Goal: Task Accomplishment & Management: Complete application form

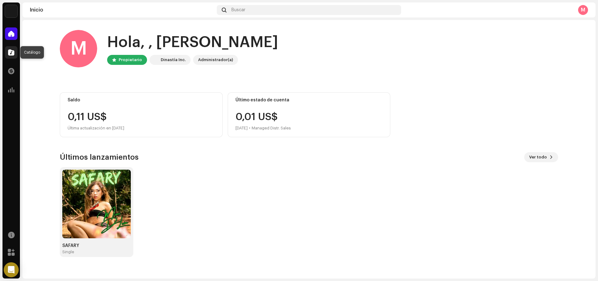
click at [12, 52] on span at bounding box center [11, 52] width 6 height 5
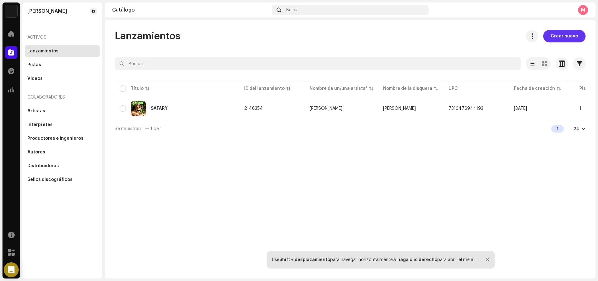
click at [570, 37] on span "Crear nuevo" at bounding box center [563, 36] width 27 height 12
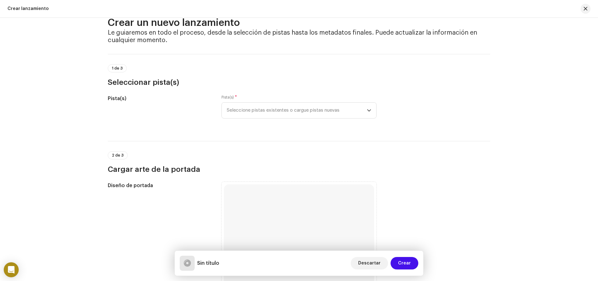
scroll to position [13, 0]
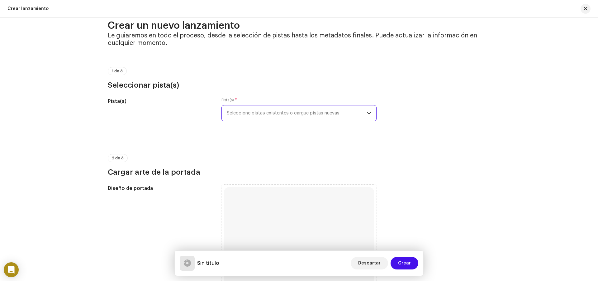
click at [247, 118] on span "Seleccione pistas existentes o cargue pistas nuevas" at bounding box center [297, 113] width 140 height 16
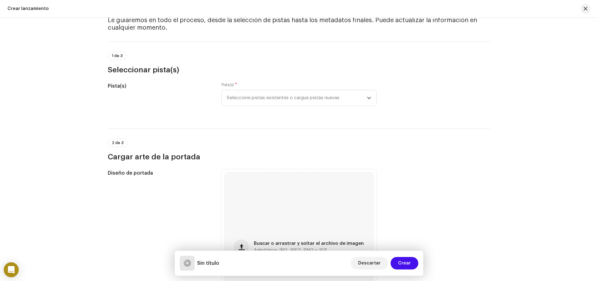
scroll to position [0, 0]
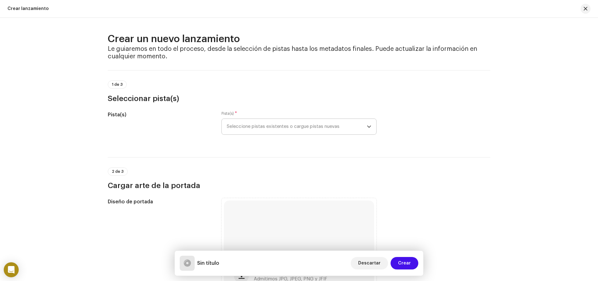
click at [265, 132] on span "Seleccione pistas existentes o cargue pistas nuevas" at bounding box center [297, 127] width 140 height 16
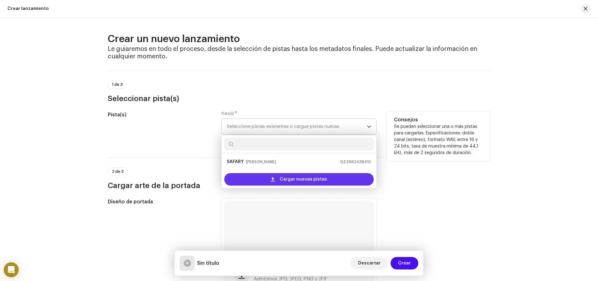
click at [281, 180] on span "Cargar nuevas pistas" at bounding box center [303, 179] width 47 height 12
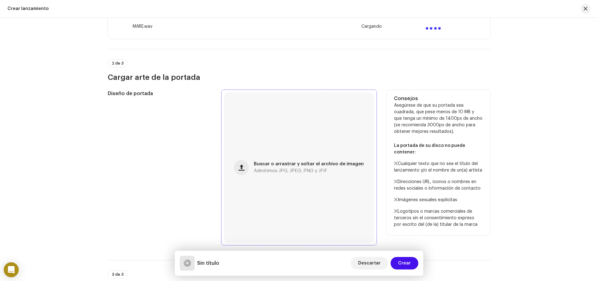
scroll to position [156, 0]
click at [253, 163] on div "Buscar o arrastrar y soltar el archivo de imagen Admitimos JPG, JPEG, PNG y JFIF" at bounding box center [299, 167] width 150 height 150
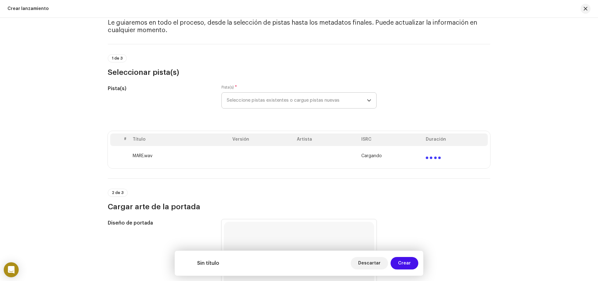
scroll to position [62, 0]
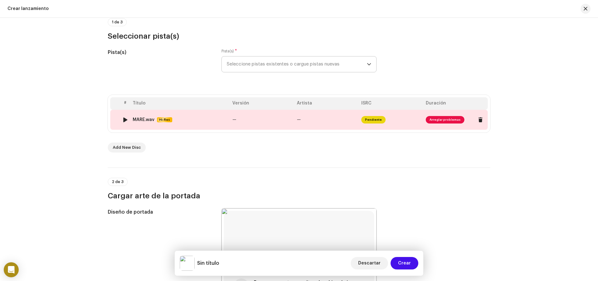
click at [450, 119] on span "Arreglar problemas" at bounding box center [445, 119] width 39 height 7
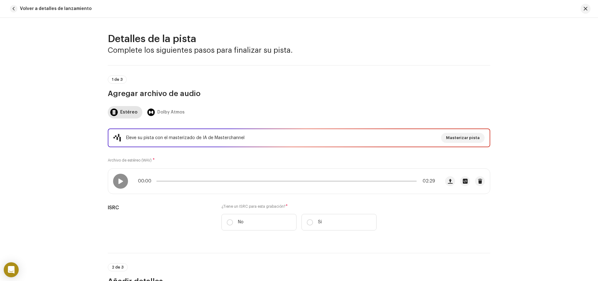
scroll to position [31, 0]
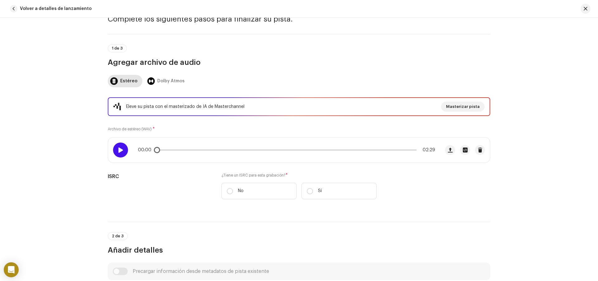
click at [125, 151] on div at bounding box center [120, 149] width 15 height 15
click at [121, 151] on span at bounding box center [120, 149] width 5 height 5
click at [153, 83] on div "Dolby Atmos" at bounding box center [165, 81] width 37 height 12
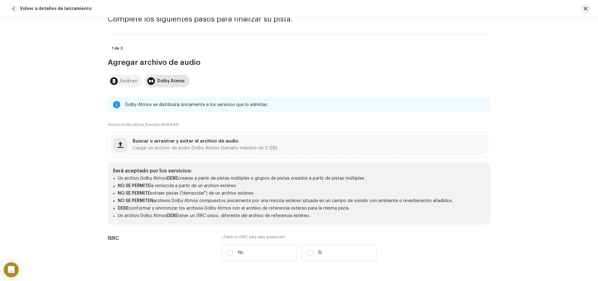
click at [129, 83] on div "Estéreo" at bounding box center [128, 81] width 17 height 12
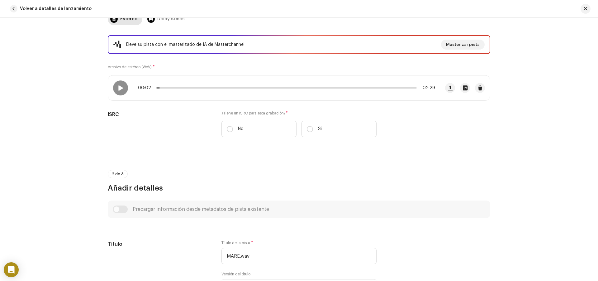
scroll to position [93, 0]
click at [455, 45] on span "Masterizar pista" at bounding box center [463, 44] width 34 height 12
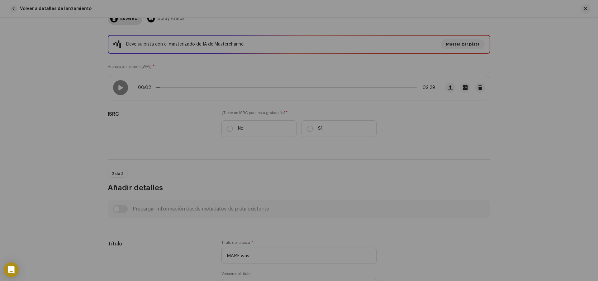
click at [492, 104] on div "Masterice su pista con IA Experimente la diferencia de un audio de calidad prof…" at bounding box center [299, 140] width 598 height 281
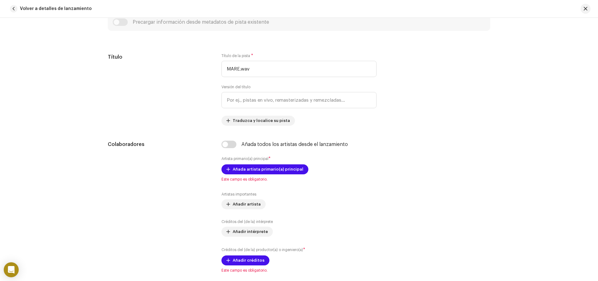
scroll to position [280, 0]
click at [257, 70] on input "MARE.wav" at bounding box center [298, 68] width 155 height 16
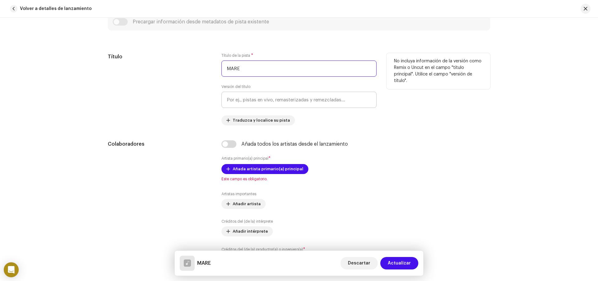
type input "MARE"
click at [234, 93] on input "text" at bounding box center [298, 100] width 155 height 16
click at [251, 123] on span "Traduzca y localice su pista" at bounding box center [261, 120] width 57 height 12
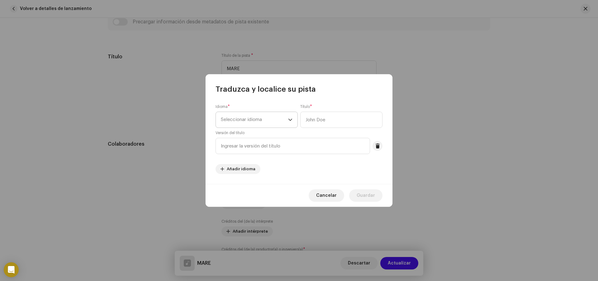
click at [246, 123] on span "Seleccionar idioma" at bounding box center [254, 120] width 67 height 16
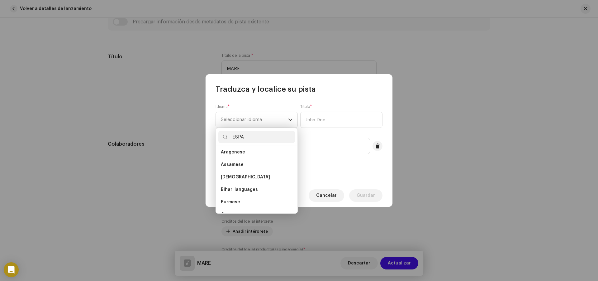
scroll to position [0, 0]
type input "E"
type input "SPA"
click at [251, 167] on span "Spanish ([GEOGRAPHIC_DATA])" at bounding box center [254, 167] width 67 height 6
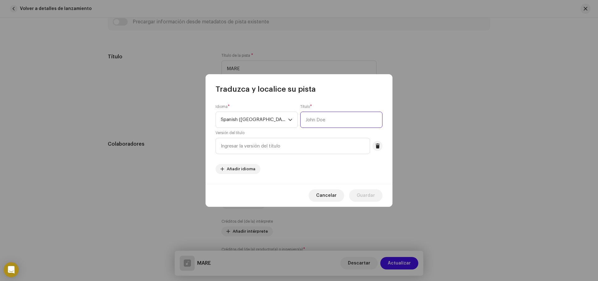
click at [315, 118] on input "text" at bounding box center [341, 119] width 82 height 16
click at [291, 118] on div "dropdown trigger" at bounding box center [290, 120] width 4 height 16
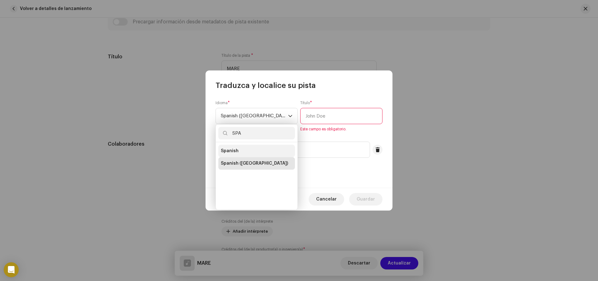
type input "SPA"
click at [243, 153] on li "Spanish" at bounding box center [256, 150] width 77 height 12
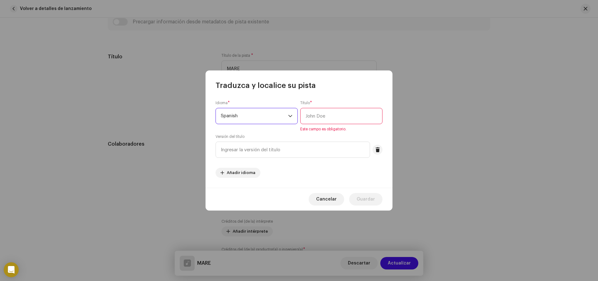
click at [322, 112] on input "text" at bounding box center [341, 116] width 82 height 16
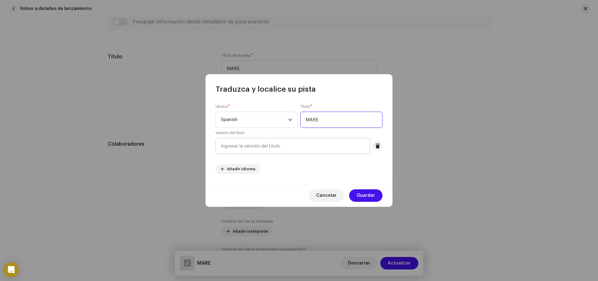
type input "MARE"
click at [256, 141] on input "text" at bounding box center [292, 146] width 154 height 16
click at [373, 198] on span "Guardar" at bounding box center [365, 195] width 18 height 12
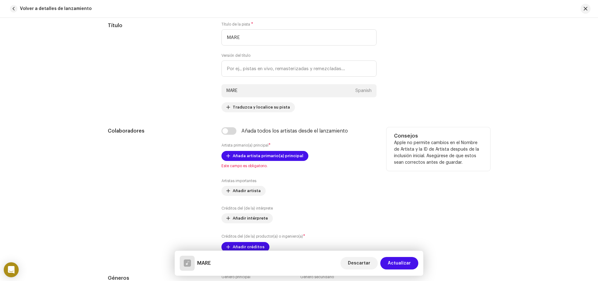
scroll to position [342, 0]
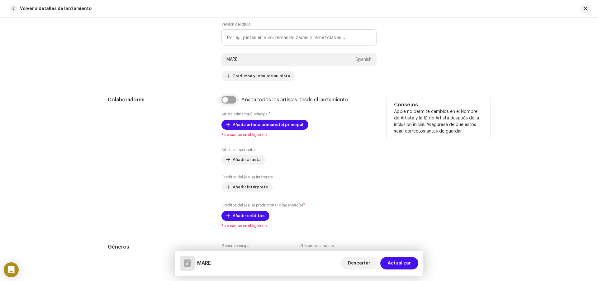
click at [230, 102] on input "checkbox" at bounding box center [228, 99] width 15 height 7
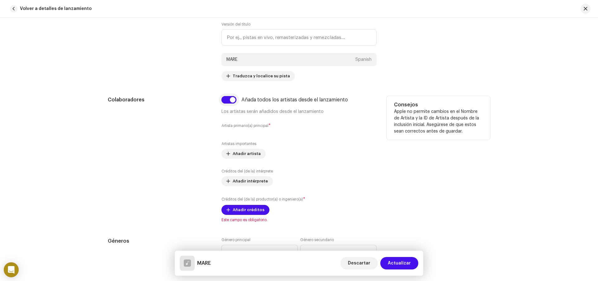
click at [230, 102] on input "checkbox" at bounding box center [228, 99] width 15 height 7
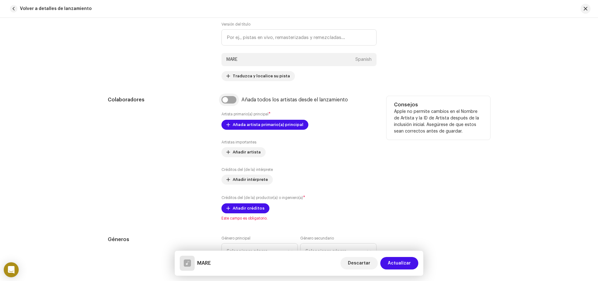
click at [230, 102] on input "checkbox" at bounding box center [228, 99] width 15 height 7
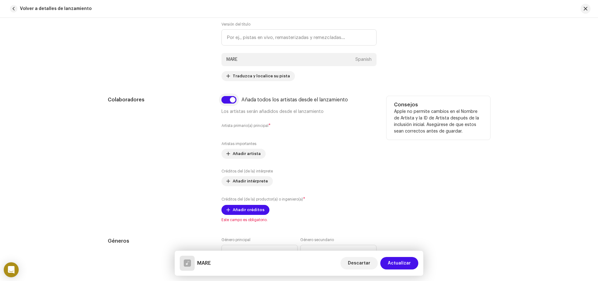
click at [230, 102] on input "checkbox" at bounding box center [228, 99] width 15 height 7
checkbox input "false"
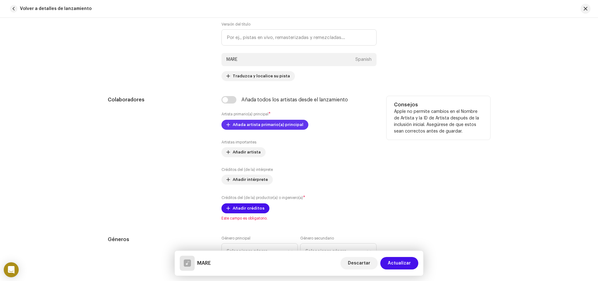
click at [242, 127] on span "Añada artista primario(a) principal" at bounding box center [268, 124] width 71 height 12
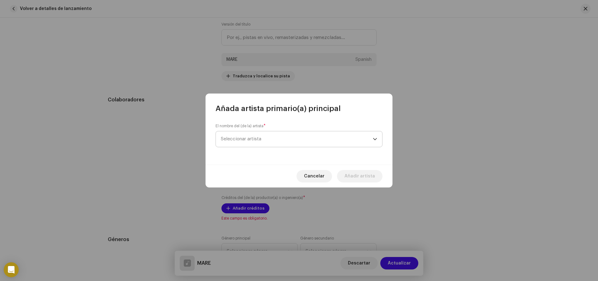
click at [244, 133] on span "Seleccionar artista" at bounding box center [297, 139] width 152 height 16
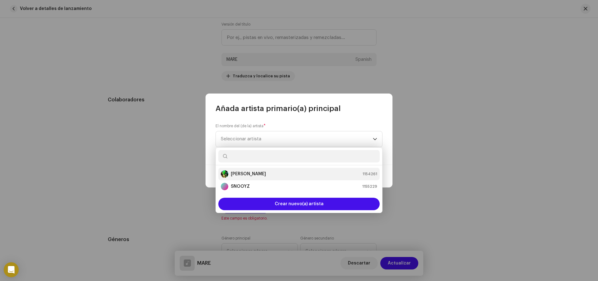
click at [246, 171] on strong "[PERSON_NAME]" at bounding box center [248, 174] width 35 height 6
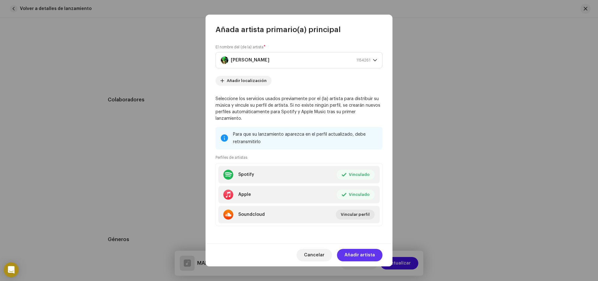
click at [352, 252] on span "Añadir artista" at bounding box center [359, 254] width 31 height 12
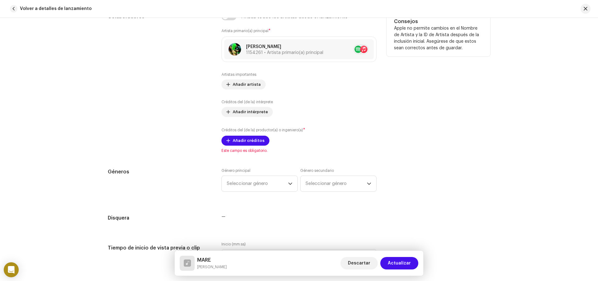
scroll to position [436, 0]
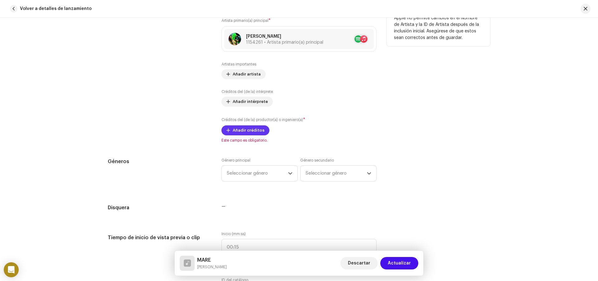
click at [250, 128] on span "Añadir créditos" at bounding box center [249, 130] width 32 height 12
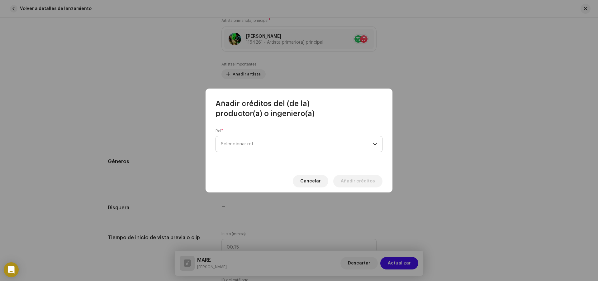
click at [249, 147] on span "Seleccionar rol" at bounding box center [297, 144] width 152 height 16
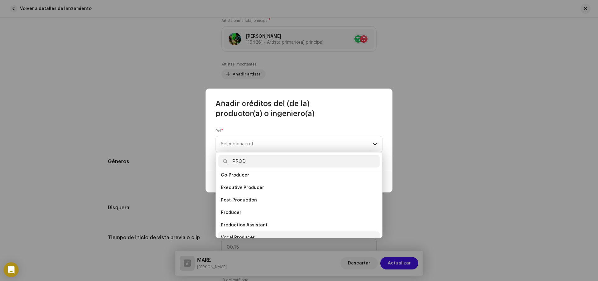
scroll to position [25, 0]
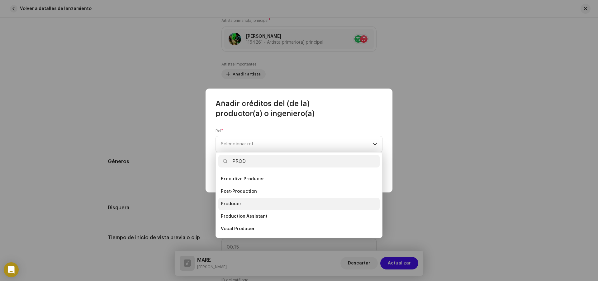
type input "PROD"
click at [246, 203] on li "Producer" at bounding box center [298, 203] width 161 height 12
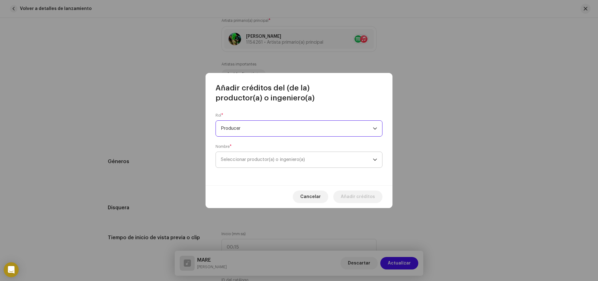
click at [244, 157] on span "Seleccionar productor(a) o ingeniero(a)" at bounding box center [263, 159] width 84 height 5
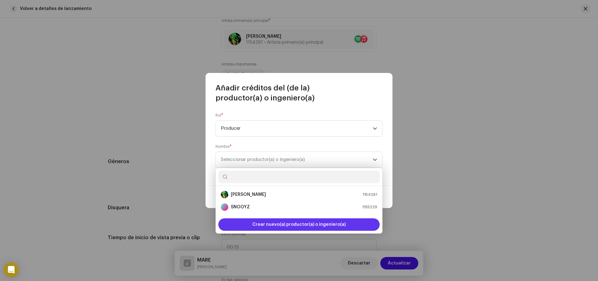
click at [296, 221] on span "Crear nuevo(a) productor(a) o ingeniero(a)" at bounding box center [298, 224] width 93 height 12
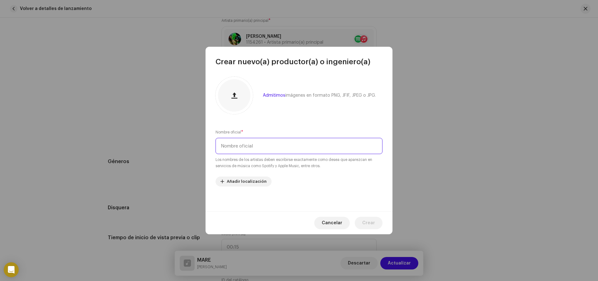
click at [251, 146] on input "text" at bounding box center [298, 146] width 167 height 16
type input "BASTY"
click at [242, 177] on span "Añadir localización" at bounding box center [247, 181] width 40 height 12
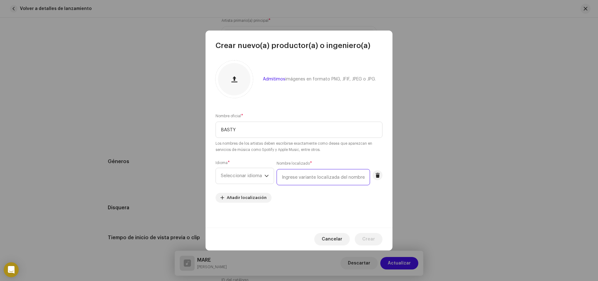
click at [298, 181] on input "text" at bounding box center [322, 177] width 93 height 16
click at [263, 178] on span "Seleccionar idioma" at bounding box center [243, 176] width 44 height 16
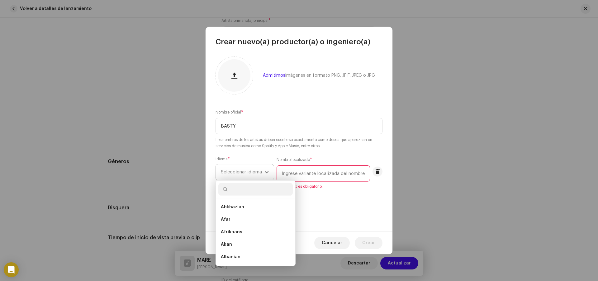
click at [263, 178] on span "Seleccionar idioma" at bounding box center [243, 172] width 44 height 16
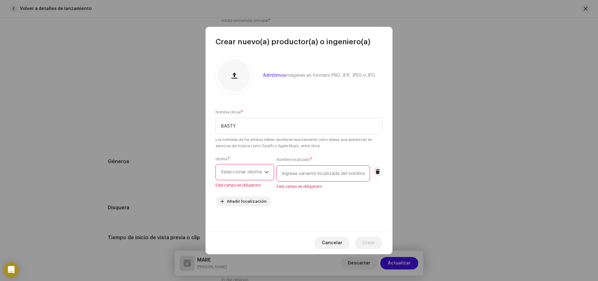
click at [340, 197] on re-m-artist-locales-form "Idioma * Seleccionar idioma Este campo es obligatorio. Nombre localizado * Este…" at bounding box center [298, 181] width 167 height 50
click at [373, 169] on button at bounding box center [377, 171] width 10 height 10
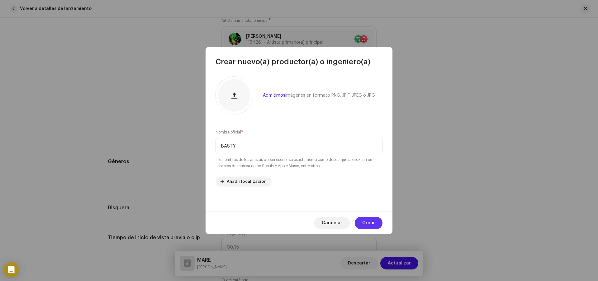
click at [369, 223] on span "Crear" at bounding box center [368, 222] width 13 height 12
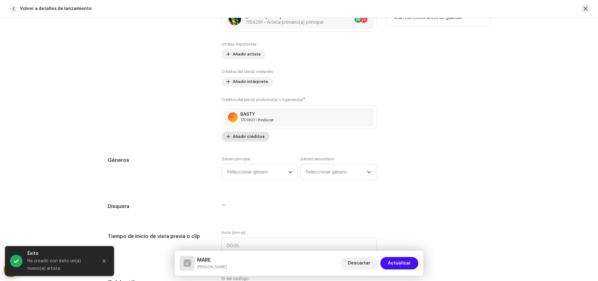
scroll to position [467, 0]
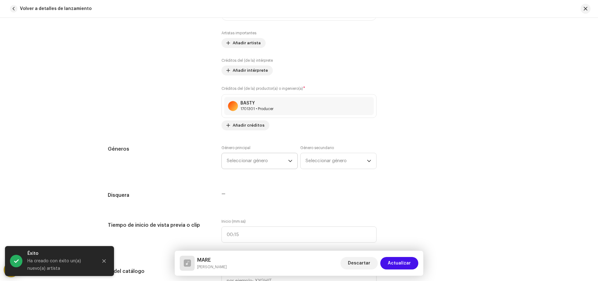
click at [248, 160] on span "Seleccionar género" at bounding box center [257, 161] width 61 height 16
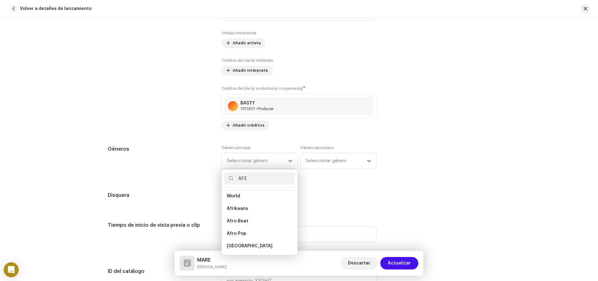
scroll to position [0, 0]
type input "AFRO"
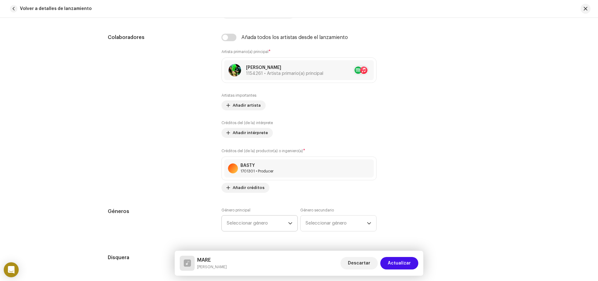
scroll to position [498, 0]
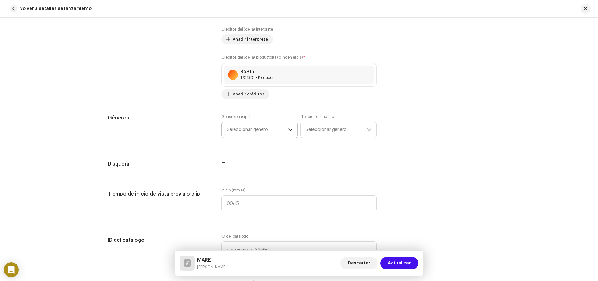
click at [253, 129] on span "Seleccionar género" at bounding box center [257, 130] width 61 height 16
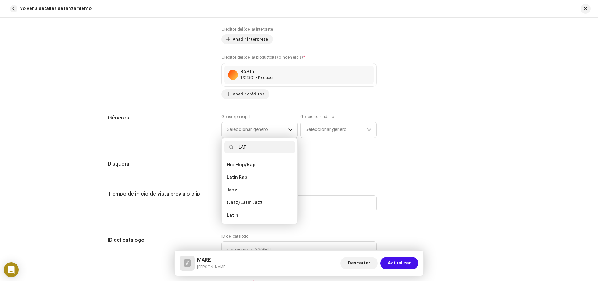
type input "LATI"
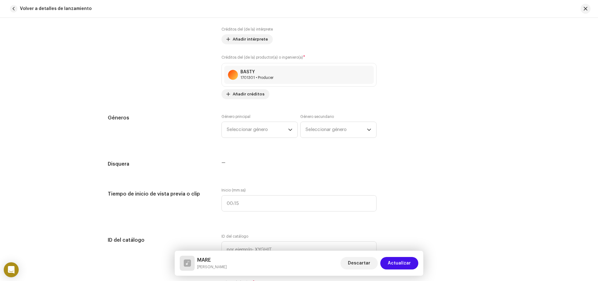
scroll to position [529, 0]
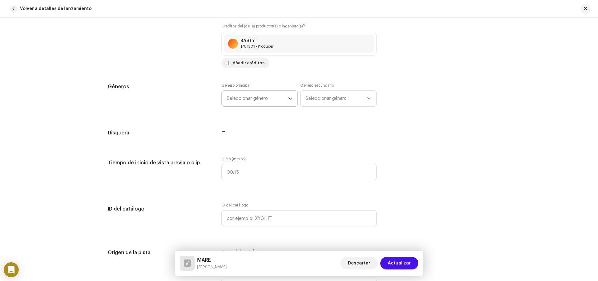
click at [275, 96] on span "Seleccionar género" at bounding box center [257, 99] width 61 height 16
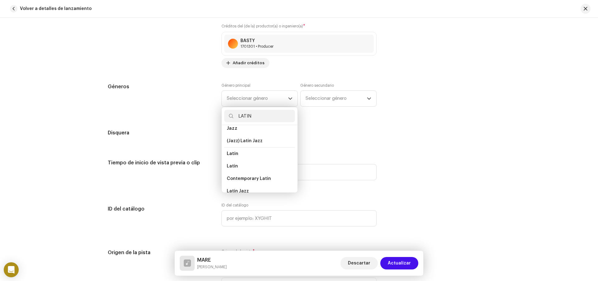
scroll to position [19, 0]
type input "LATIN"
click at [235, 178] on span "Latin" at bounding box center [232, 177] width 11 height 6
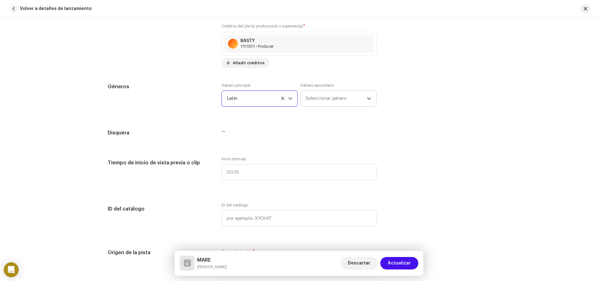
click at [331, 101] on span "Seleccionar género" at bounding box center [335, 99] width 61 height 16
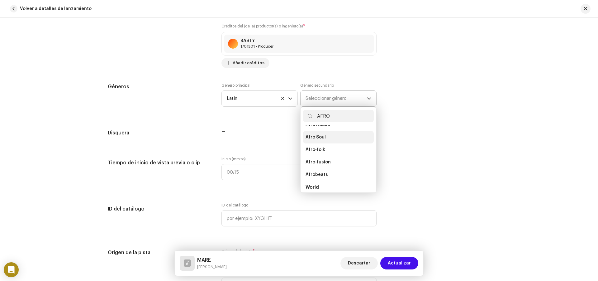
scroll to position [31, 0]
type input "AFRO"
click at [329, 149] on li "Afro-fusion" at bounding box center [338, 152] width 71 height 12
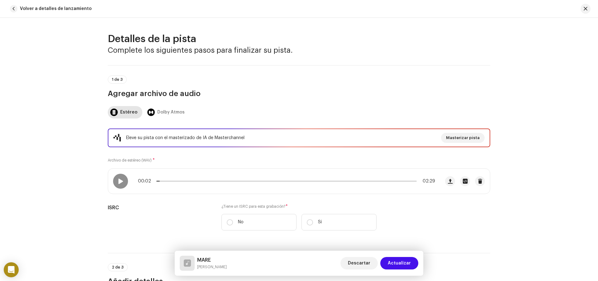
scroll to position [156, 0]
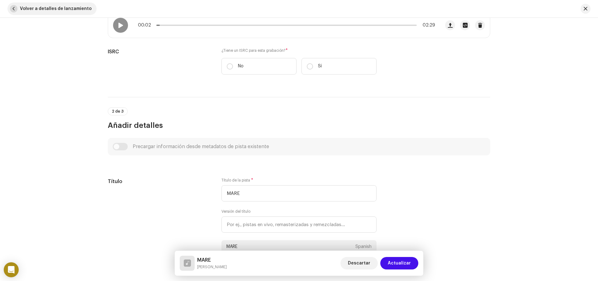
click at [17, 11] on span "button" at bounding box center [13, 8] width 7 height 7
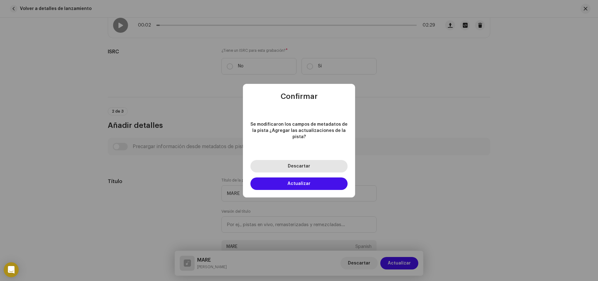
click at [297, 164] on span "Descartar" at bounding box center [299, 166] width 22 height 4
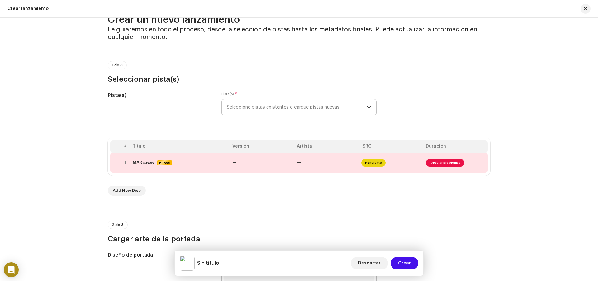
scroll to position [0, 0]
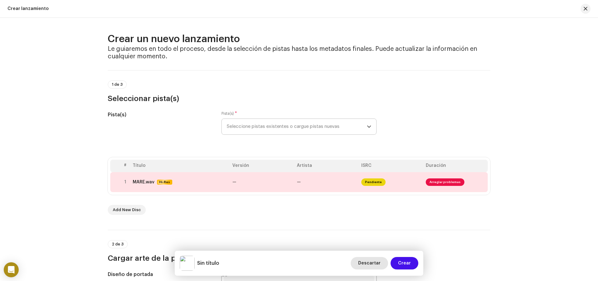
click at [371, 265] on span "Descartar" at bounding box center [369, 263] width 22 height 12
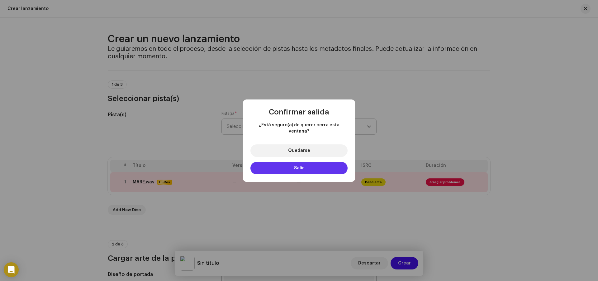
click at [308, 165] on button "Salir" at bounding box center [298, 168] width 97 height 12
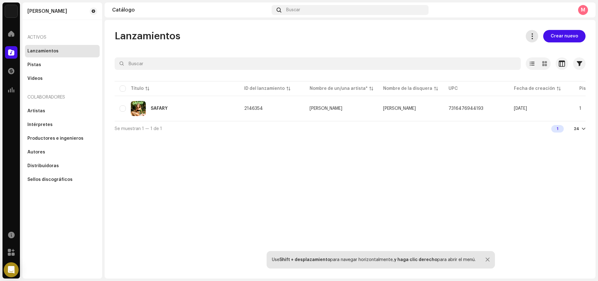
click at [530, 37] on button at bounding box center [532, 36] width 12 height 12
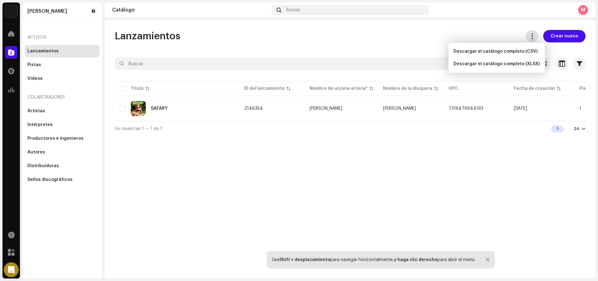
click at [530, 37] on span at bounding box center [532, 36] width 6 height 5
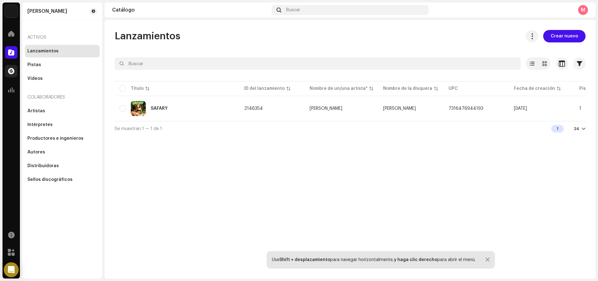
click at [17, 70] on div at bounding box center [11, 71] width 12 height 12
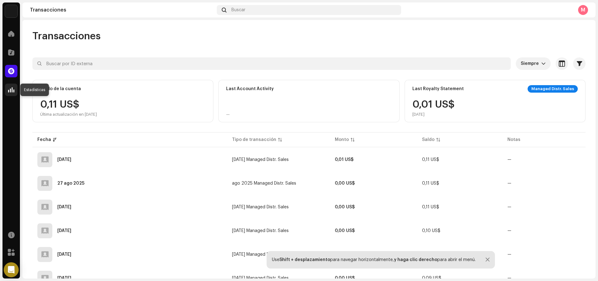
click at [11, 93] on div at bounding box center [11, 89] width 12 height 12
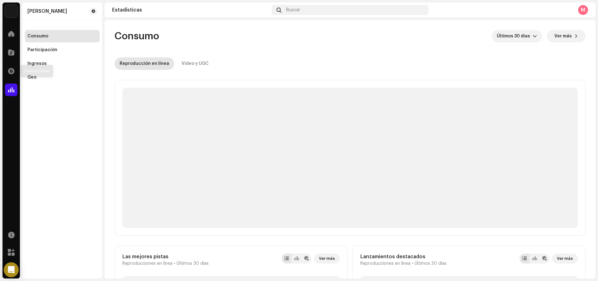
click at [10, 78] on div "Transacciones" at bounding box center [10, 70] width 17 height 17
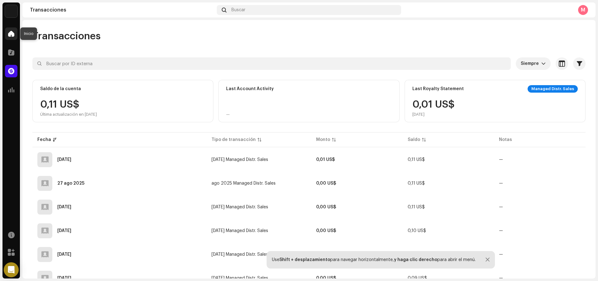
click at [8, 33] on span at bounding box center [11, 33] width 6 height 5
